Goal: Task Accomplishment & Management: Use online tool/utility

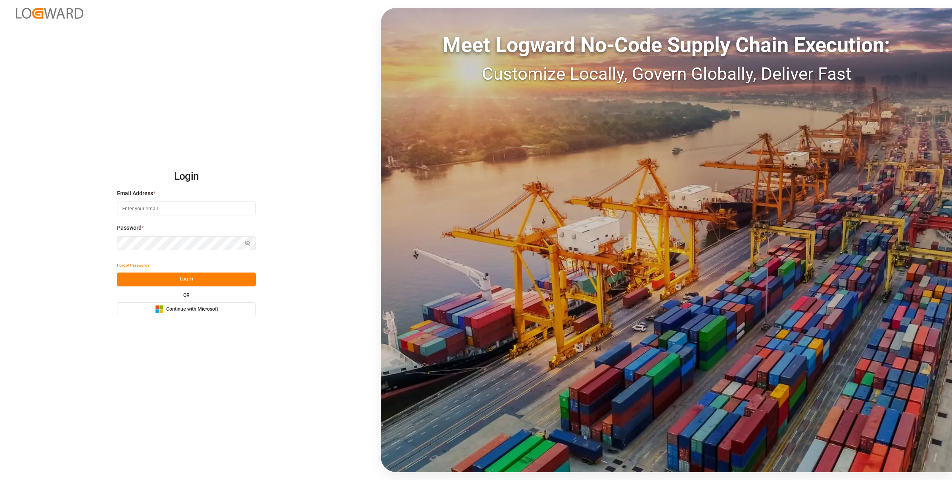
click at [225, 315] on button "Microsoft Logo Continue with Microsoft" at bounding box center [186, 309] width 139 height 14
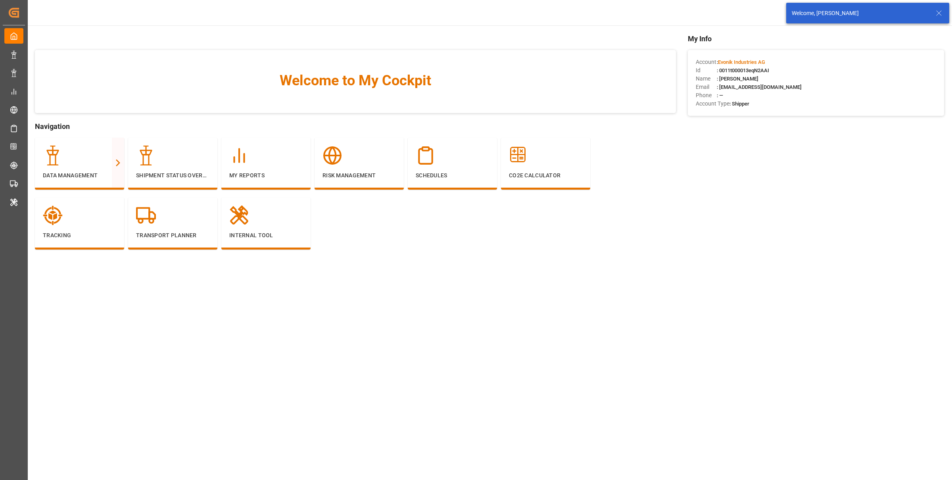
drag, startPoint x: 941, startPoint y: 15, endPoint x: 897, endPoint y: 19, distance: 44.2
click at [941, 15] on icon at bounding box center [939, 13] width 10 height 10
click at [862, 11] on div "Evonik Industries AG" at bounding box center [848, 13] width 76 height 12
type input "hen"
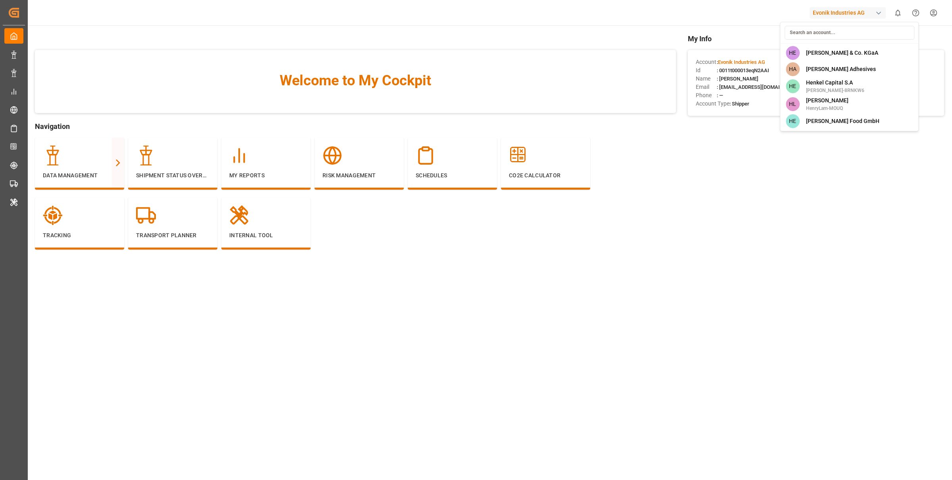
click at [76, 175] on html "Created by potrace 1.15, written by Peter Selinger 2001-2017 Created by potrace…" at bounding box center [476, 240] width 952 height 480
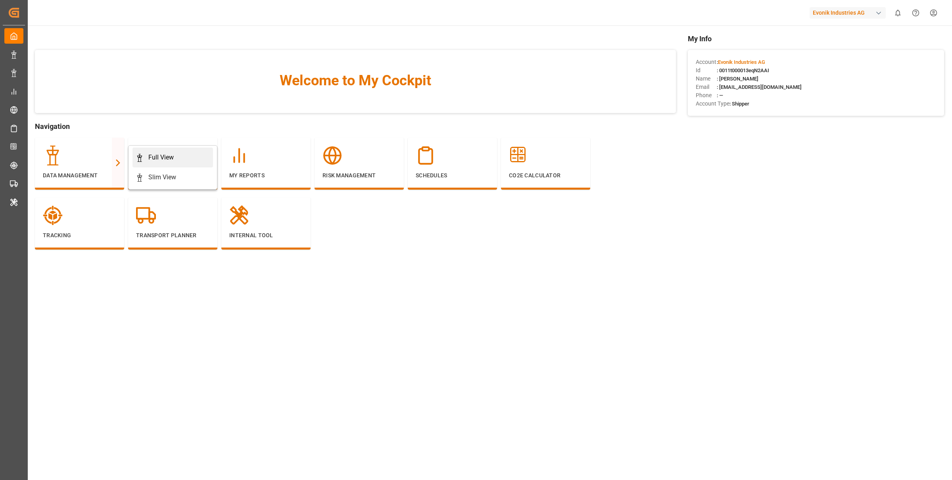
click at [179, 148] on link "Full View" at bounding box center [173, 158] width 81 height 20
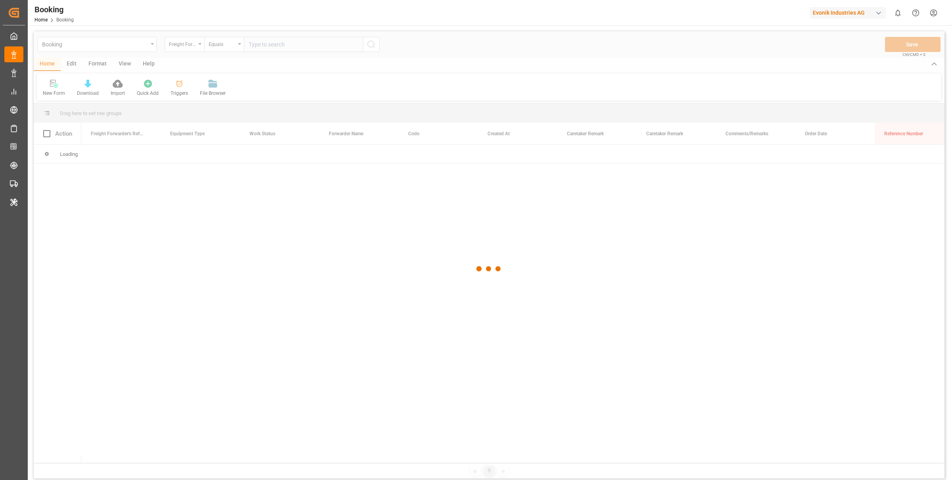
click at [98, 62] on div at bounding box center [489, 268] width 911 height 475
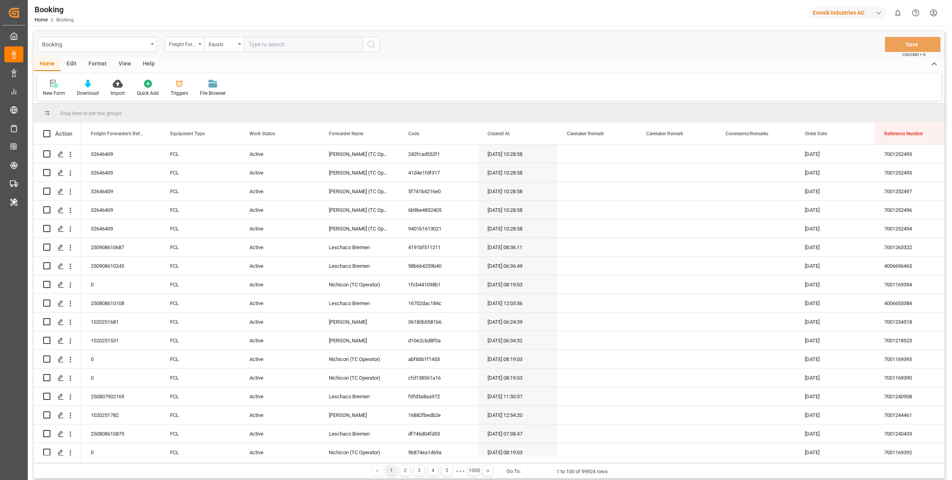
click at [99, 62] on div "Format" at bounding box center [98, 64] width 30 height 13
click at [52, 90] on div "Filter Rows" at bounding box center [54, 93] width 23 height 7
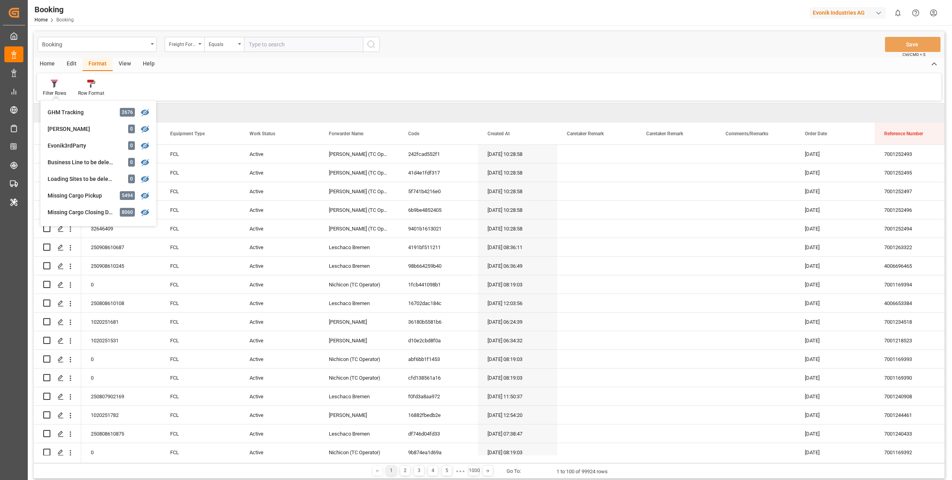
click at [811, 16] on div "Evonik Industries AG" at bounding box center [848, 13] width 76 height 12
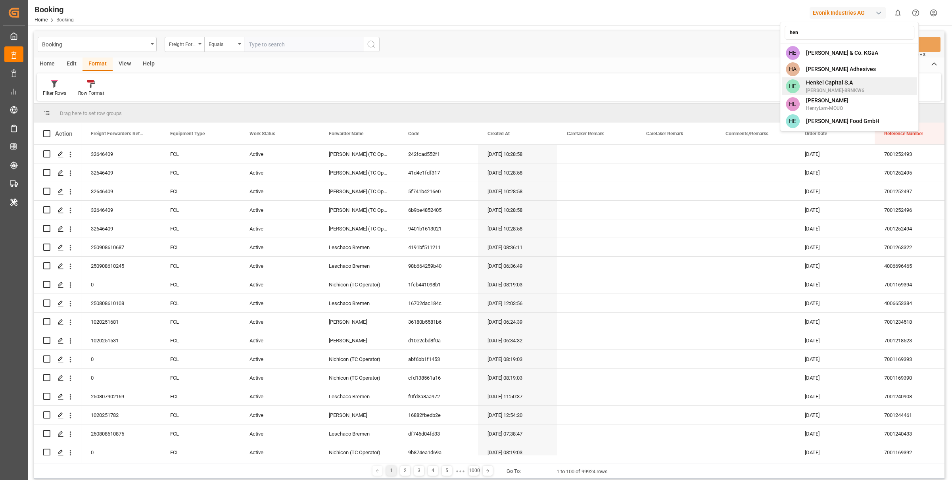
type input "hen"
click at [854, 89] on div "HE Henkel Capital S.A Henkel-8RNKW6" at bounding box center [849, 86] width 135 height 18
